Goal: Information Seeking & Learning: Understand process/instructions

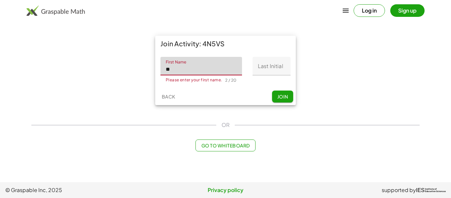
type input "**"
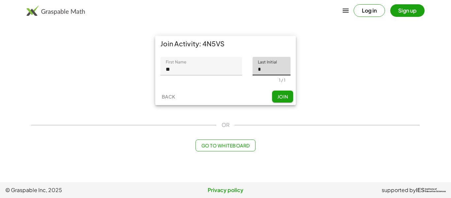
type input "*"
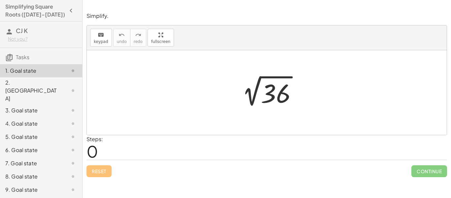
drag, startPoint x: 182, startPoint y: 66, endPoint x: 118, endPoint y: 115, distance: 80.8
click at [118, 115] on div at bounding box center [267, 92] width 360 height 85
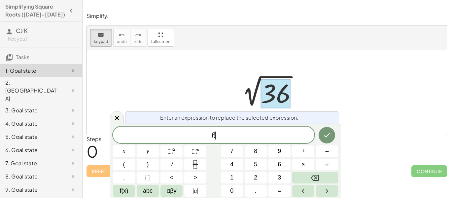
scroll to position [1, 0]
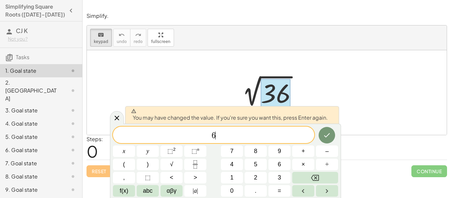
click at [334, 144] on div "6 ​ x y ⬚ 2 ⬚ n 7 8 9 + – ( ) √ 4 5 6 × ÷ , ⬚ < > 1 2 3 f(x) abc αβγ | a | 0 . =" at bounding box center [225, 162] width 225 height 70
click at [135, 145] on div at bounding box center [124, 151] width 22 height 12
click at [332, 140] on button "Done" at bounding box center [327, 135] width 17 height 17
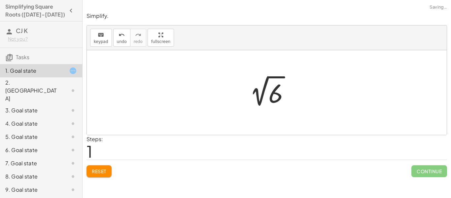
scroll to position [0, 0]
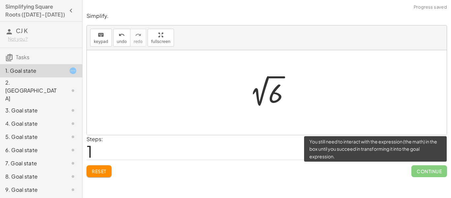
click at [425, 172] on span "Continue" at bounding box center [430, 171] width 36 height 12
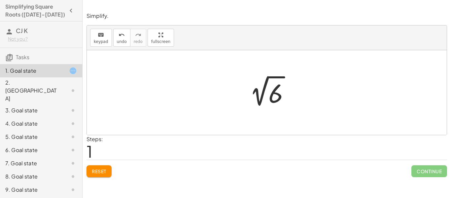
click at [266, 95] on div at bounding box center [269, 92] width 57 height 33
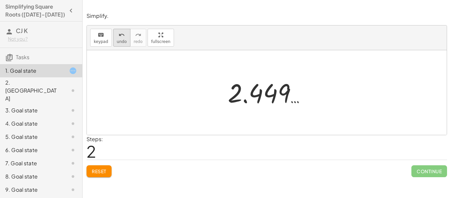
click at [115, 44] on button "undo undo" at bounding box center [121, 38] width 17 height 18
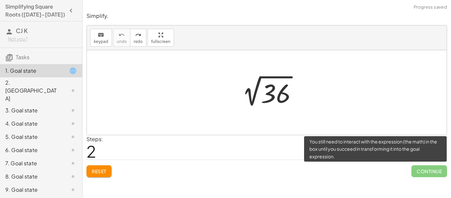
click at [426, 171] on span "Continue" at bounding box center [430, 171] width 36 height 12
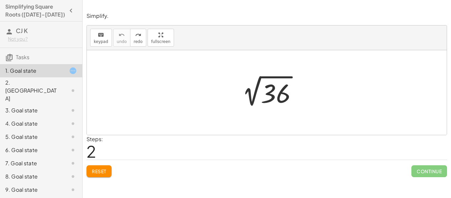
click at [290, 94] on div at bounding box center [269, 92] width 72 height 33
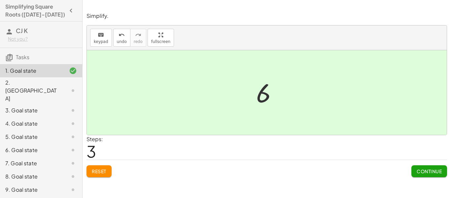
click at [48, 87] on div "2. [GEOGRAPHIC_DATA]" at bounding box center [31, 91] width 53 height 24
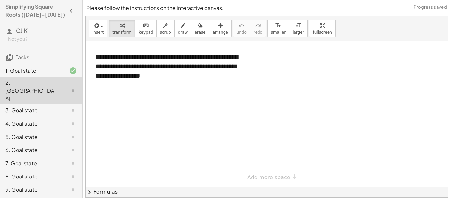
click at [124, 97] on div at bounding box center [267, 114] width 363 height 146
click at [72, 106] on icon at bounding box center [73, 110] width 8 height 8
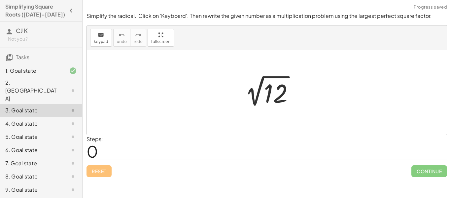
click at [48, 85] on div "2. [GEOGRAPHIC_DATA]" at bounding box center [31, 91] width 53 height 24
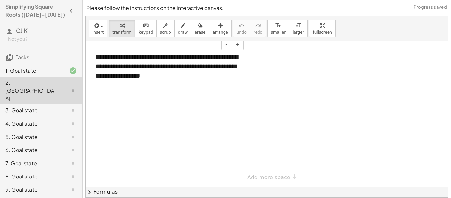
click at [158, 77] on div "**********" at bounding box center [167, 67] width 157 height 42
click at [225, 77] on div "**********" at bounding box center [167, 67] width 157 height 42
click at [212, 165] on div at bounding box center [267, 114] width 363 height 146
click at [145, 26] on div "keyboard" at bounding box center [146, 25] width 15 height 8
click at [172, 122] on div at bounding box center [267, 114] width 363 height 146
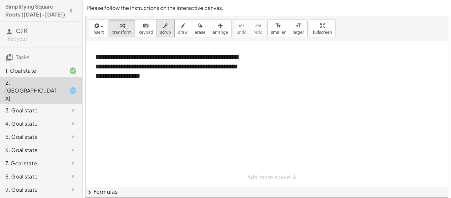
click at [168, 22] on button "scrub" at bounding box center [166, 29] width 18 height 18
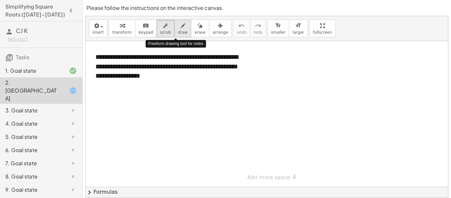
click at [181, 27] on icon "button" at bounding box center [183, 26] width 5 height 8
drag, startPoint x: 141, startPoint y: 124, endPoint x: 196, endPoint y: 148, distance: 60.2
click at [196, 148] on div at bounding box center [267, 114] width 363 height 146
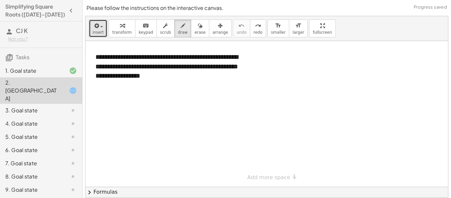
click at [95, 30] on span "insert" at bounding box center [98, 32] width 11 height 5
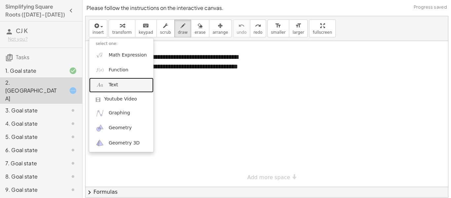
click at [123, 90] on link "Text" at bounding box center [121, 85] width 64 height 15
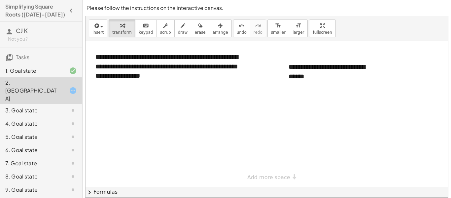
click at [38, 106] on div "3. Goal state" at bounding box center [31, 110] width 53 height 8
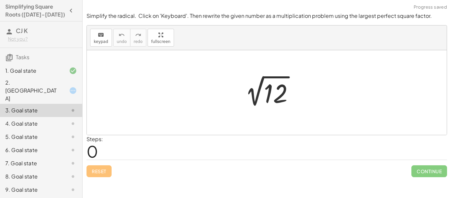
click at [268, 97] on div at bounding box center [269, 92] width 66 height 33
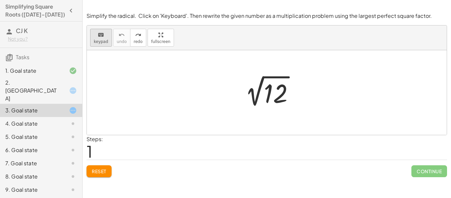
click at [98, 38] on icon "keyboard" at bounding box center [101, 35] width 6 height 8
click at [252, 89] on div at bounding box center [254, 81] width 7 height 15
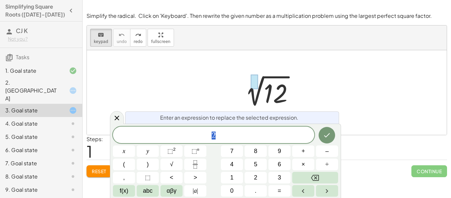
scroll to position [2, 0]
click at [277, 98] on div at bounding box center [269, 92] width 66 height 33
click at [249, 129] on div "2" at bounding box center [214, 135] width 202 height 17
click at [312, 164] on button "×" at bounding box center [304, 165] width 22 height 12
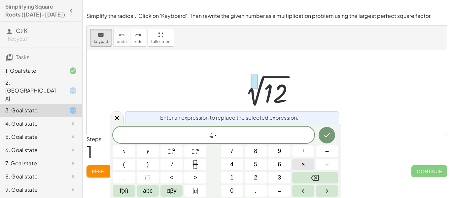
scroll to position [3, 0]
click at [325, 134] on icon "Done" at bounding box center [327, 135] width 8 height 8
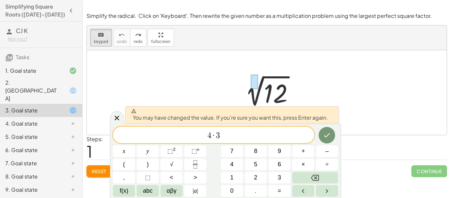
click at [279, 95] on div at bounding box center [269, 92] width 66 height 33
click at [122, 117] on div at bounding box center [117, 117] width 14 height 13
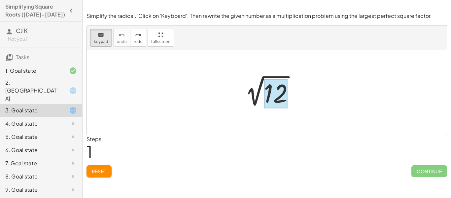
click at [282, 105] on div at bounding box center [276, 93] width 24 height 29
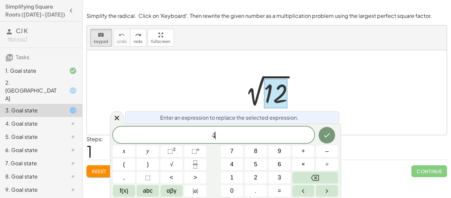
scroll to position [4, 0]
click at [302, 165] on span "×" at bounding box center [304, 164] width 4 height 9
click at [328, 140] on button "Done" at bounding box center [327, 135] width 17 height 17
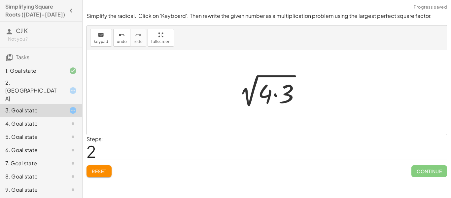
click at [293, 99] on div at bounding box center [269, 93] width 79 height 34
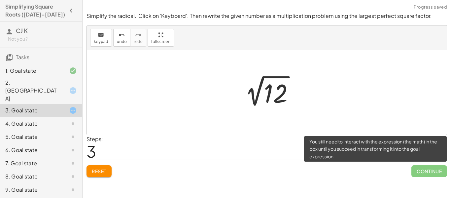
click at [427, 175] on span "Continue" at bounding box center [430, 171] width 36 height 12
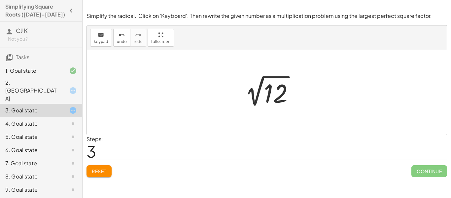
click at [63, 120] on div at bounding box center [68, 124] width 19 height 8
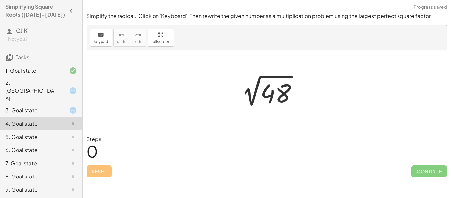
click at [286, 95] on div at bounding box center [269, 92] width 73 height 33
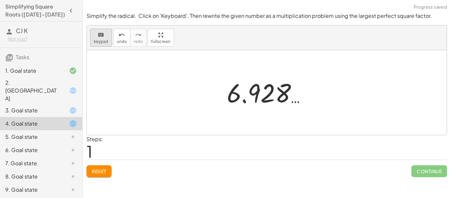
click at [99, 36] on icon "keyboard" at bounding box center [101, 35] width 6 height 8
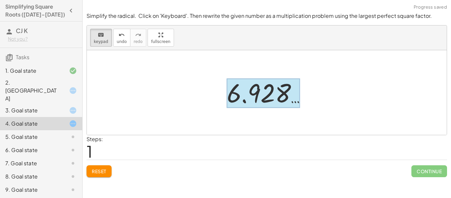
click at [258, 89] on div at bounding box center [263, 93] width 73 height 29
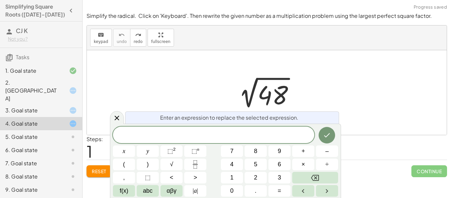
click at [285, 106] on div at bounding box center [269, 93] width 91 height 33
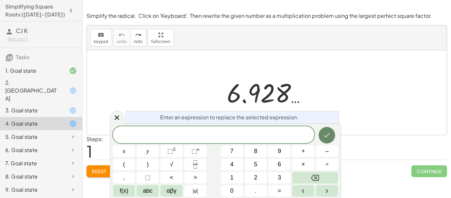
click at [321, 134] on button "Done" at bounding box center [327, 135] width 17 height 17
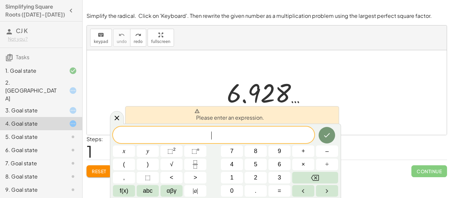
click at [121, 111] on div at bounding box center [267, 92] width 360 height 85
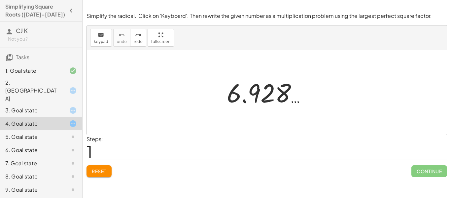
click at [269, 88] on div at bounding box center [269, 92] width 91 height 33
click at [130, 45] on button "redo redo" at bounding box center [138, 38] width 16 height 18
click at [137, 42] on span "redo" at bounding box center [138, 41] width 9 height 5
click at [135, 35] on icon "redo" at bounding box center [138, 35] width 6 height 8
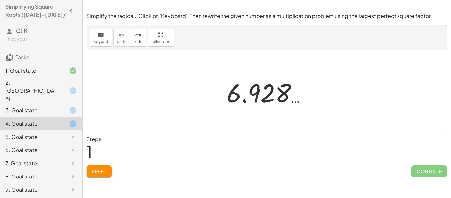
click at [88, 173] on button "Reset" at bounding box center [99, 171] width 25 height 12
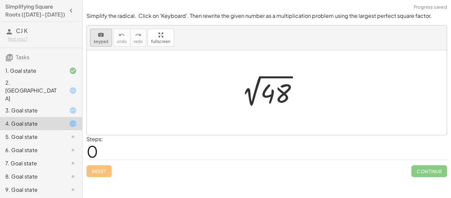
click at [97, 41] on span "keypad" at bounding box center [101, 41] width 15 height 5
click at [270, 93] on div at bounding box center [276, 93] width 30 height 29
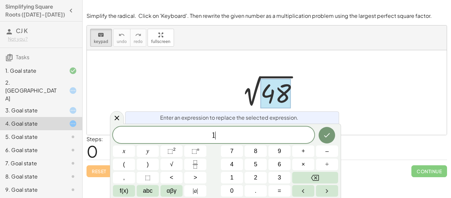
scroll to position [6, 0]
click at [310, 165] on button "×" at bounding box center [304, 165] width 22 height 12
click at [328, 137] on icon "Done" at bounding box center [327, 135] width 8 height 8
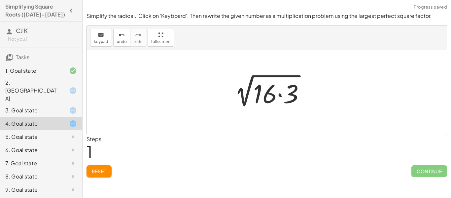
click at [284, 91] on div at bounding box center [270, 93] width 88 height 34
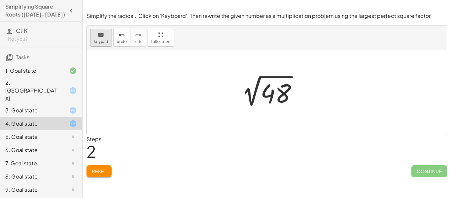
click at [107, 41] on button "keyboard keypad" at bounding box center [101, 38] width 22 height 18
click at [49, 130] on div "3. Goal state" at bounding box center [41, 136] width 82 height 13
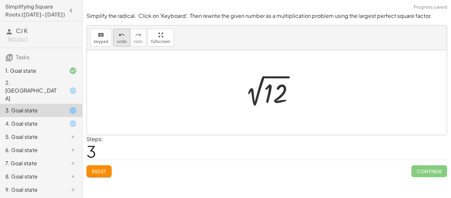
click at [113, 38] on button "undo undo" at bounding box center [121, 38] width 17 height 18
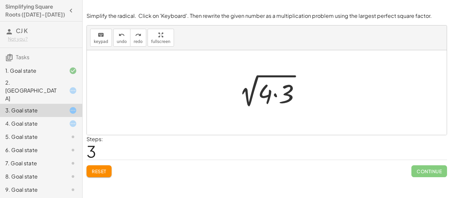
click at [293, 103] on div at bounding box center [269, 93] width 79 height 34
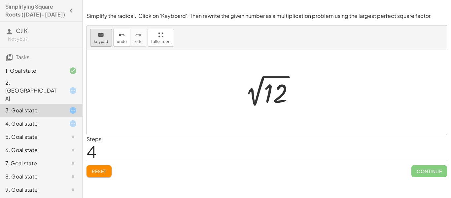
click at [110, 43] on button "keyboard keypad" at bounding box center [101, 38] width 22 height 18
click at [272, 83] on div at bounding box center [276, 93] width 24 height 29
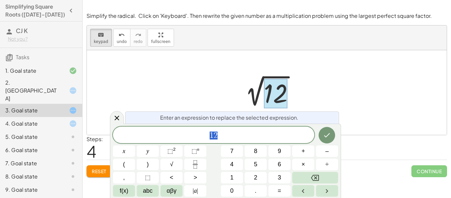
scroll to position [6, 0]
click at [238, 166] on button "4" at bounding box center [232, 165] width 22 height 12
click at [308, 165] on button "×" at bounding box center [304, 165] width 22 height 12
click at [279, 174] on span "3" at bounding box center [279, 177] width 3 height 9
click at [332, 137] on button "Done" at bounding box center [327, 135] width 17 height 17
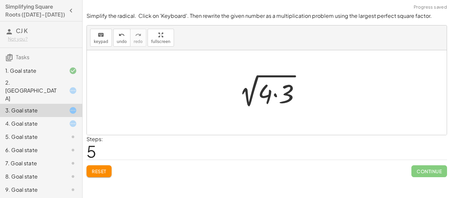
drag, startPoint x: 215, startPoint y: 138, endPoint x: 99, endPoint y: 134, distance: 116.4
click at [0, 0] on div "Simplify the radical. Click on 'Keyboard'. Then rewrite the given number as a m…" at bounding box center [0, 0] width 0 height 0
click at [53, 120] on div "4. Goal state" at bounding box center [31, 124] width 53 height 8
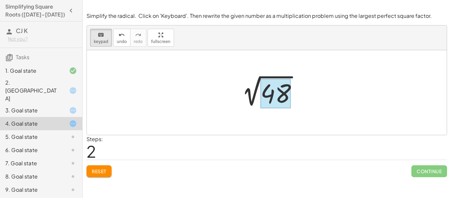
click at [275, 96] on div at bounding box center [276, 93] width 30 height 29
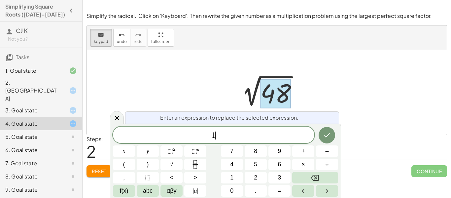
scroll to position [8, 0]
click at [302, 167] on span "×" at bounding box center [304, 164] width 4 height 9
click at [330, 140] on button "Done" at bounding box center [327, 135] width 17 height 17
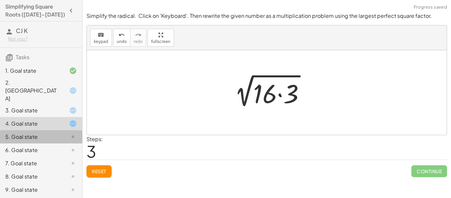
click at [24, 133] on div "5. Goal state" at bounding box center [31, 137] width 53 height 8
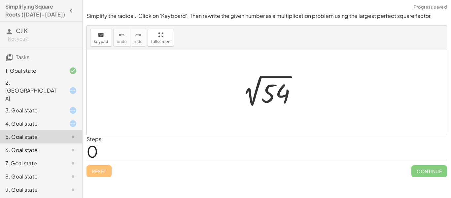
click at [280, 98] on div at bounding box center [269, 92] width 71 height 33
click at [104, 33] on div "keyboard" at bounding box center [101, 35] width 15 height 8
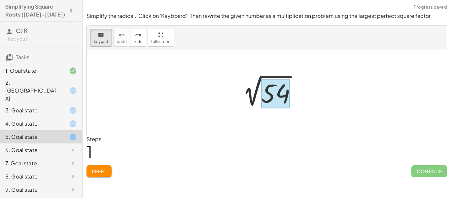
click at [276, 91] on div at bounding box center [275, 93] width 29 height 29
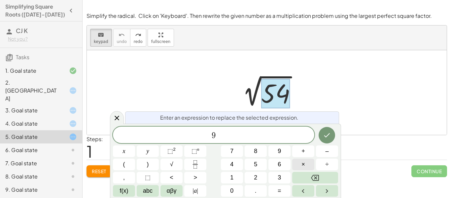
click at [308, 165] on button "×" at bounding box center [304, 165] width 22 height 12
click at [333, 132] on button "Done" at bounding box center [327, 135] width 17 height 17
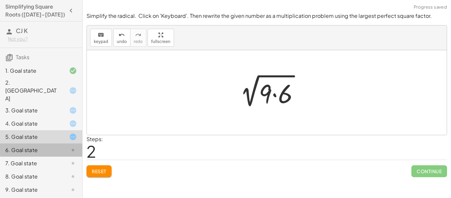
click at [51, 146] on div "6. Goal state" at bounding box center [31, 150] width 53 height 8
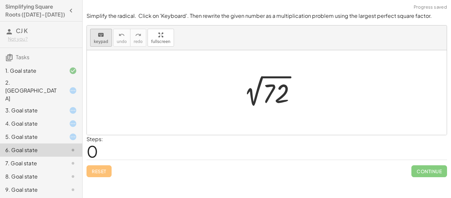
click at [96, 40] on span "keypad" at bounding box center [101, 41] width 15 height 5
click at [267, 89] on div at bounding box center [276, 93] width 27 height 29
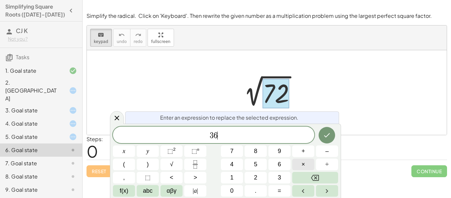
click at [296, 165] on button "×" at bounding box center [304, 165] width 22 height 12
click at [325, 142] on button "Done" at bounding box center [327, 135] width 17 height 17
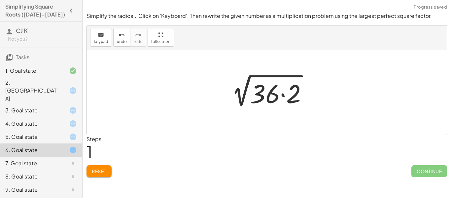
click at [64, 183] on div "7. Goal state" at bounding box center [41, 189] width 82 height 13
click at [64, 159] on div at bounding box center [68, 163] width 19 height 8
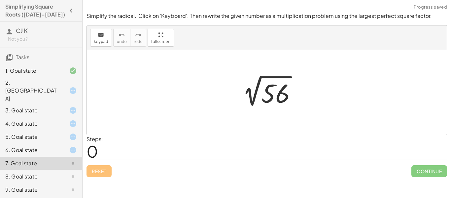
click at [265, 103] on div at bounding box center [269, 92] width 71 height 33
click at [106, 38] on div "keyboard" at bounding box center [101, 35] width 15 height 8
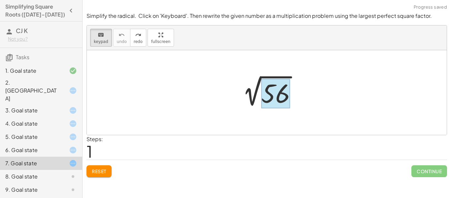
click at [267, 90] on div at bounding box center [275, 93] width 29 height 29
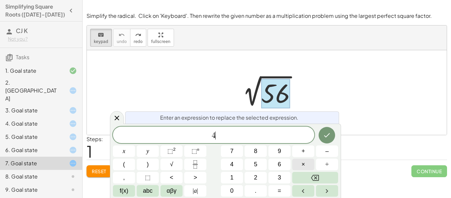
click at [309, 161] on button "×" at bounding box center [304, 165] width 22 height 12
click at [331, 135] on icon "Done" at bounding box center [327, 135] width 8 height 8
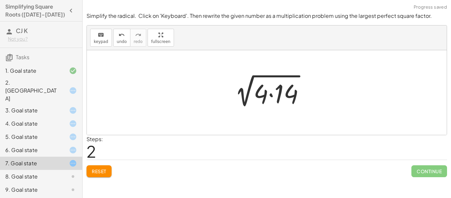
click at [45, 173] on div "8. Goal state" at bounding box center [31, 177] width 53 height 8
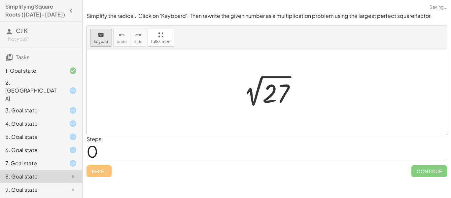
click at [100, 33] on icon "keyboard" at bounding box center [101, 35] width 6 height 8
click at [273, 86] on div at bounding box center [276, 93] width 27 height 29
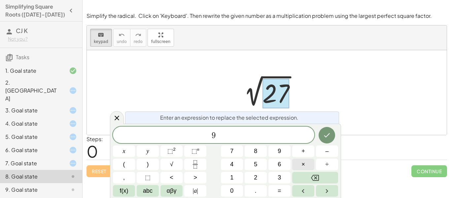
click at [309, 167] on button "×" at bounding box center [304, 165] width 22 height 12
click at [326, 138] on icon "Done" at bounding box center [327, 135] width 8 height 8
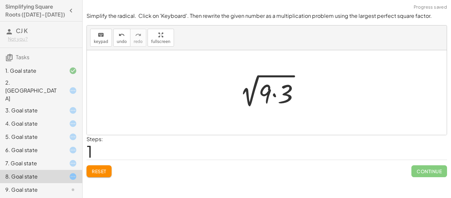
click at [47, 186] on div "9. Goal state" at bounding box center [31, 190] width 53 height 8
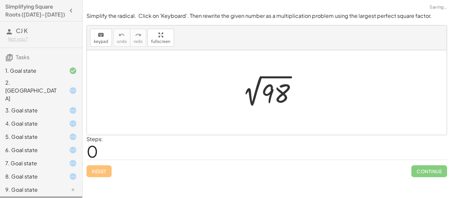
scroll to position [1, 0]
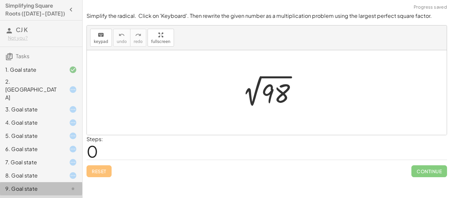
click at [45, 185] on div "9. Goal state" at bounding box center [31, 189] width 53 height 8
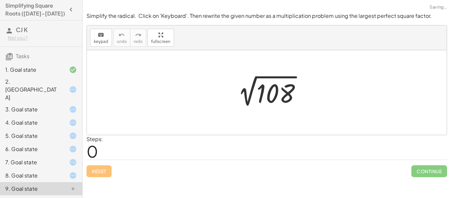
click at [268, 93] on div at bounding box center [269, 92] width 81 height 33
click at [110, 40] on button "keyboard keypad" at bounding box center [101, 38] width 22 height 18
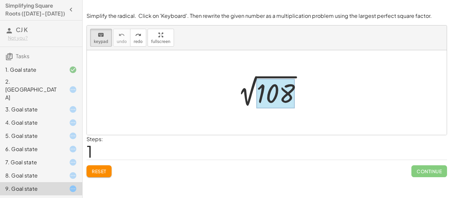
click at [283, 85] on div at bounding box center [276, 93] width 38 height 29
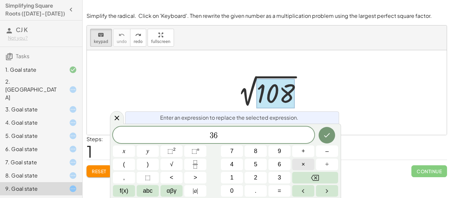
click at [310, 164] on button "×" at bounding box center [304, 165] width 22 height 12
click at [323, 136] on icon "Done" at bounding box center [327, 135] width 8 height 8
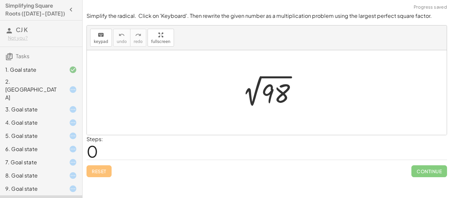
click at [286, 84] on div at bounding box center [269, 92] width 71 height 33
click at [94, 39] on span "keypad" at bounding box center [101, 41] width 15 height 5
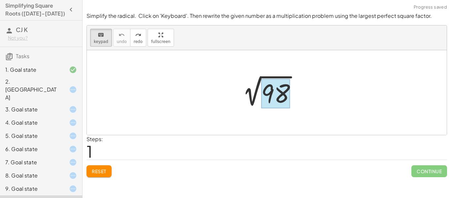
click at [285, 85] on div at bounding box center [275, 93] width 29 height 29
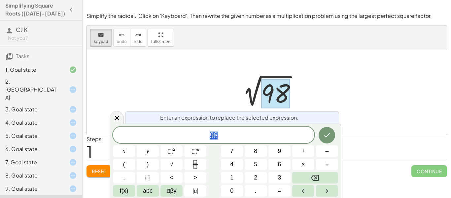
click at [24, 119] on div "4. Goal state" at bounding box center [31, 123] width 53 height 8
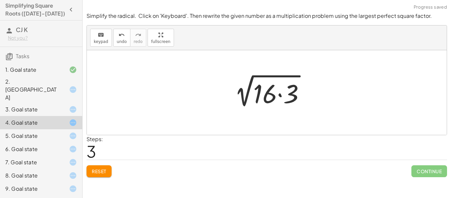
click at [24, 156] on div "5. Goal state" at bounding box center [41, 162] width 82 height 13
